Goal: Task Accomplishment & Management: Manage account settings

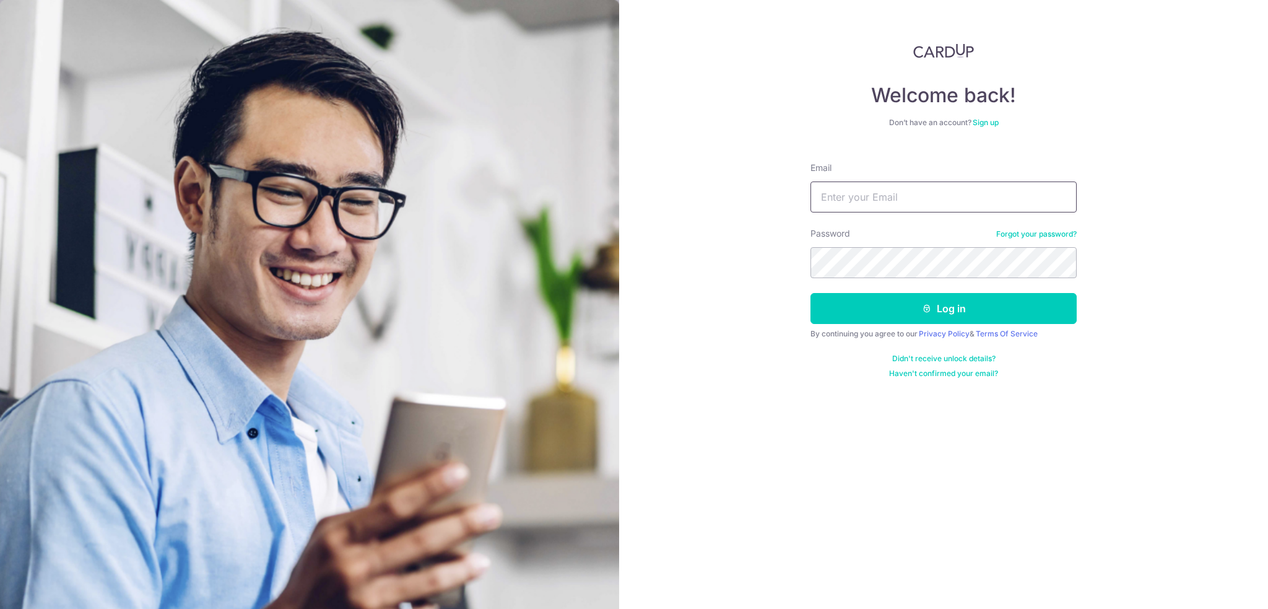
click at [886, 207] on input "Email" at bounding box center [943, 196] width 266 height 31
type input "PHEICHENG@YAHOO.COM.SG"
click at [810, 293] on button "Log in" at bounding box center [943, 308] width 266 height 31
